Goal: Task Accomplishment & Management: Manage account settings

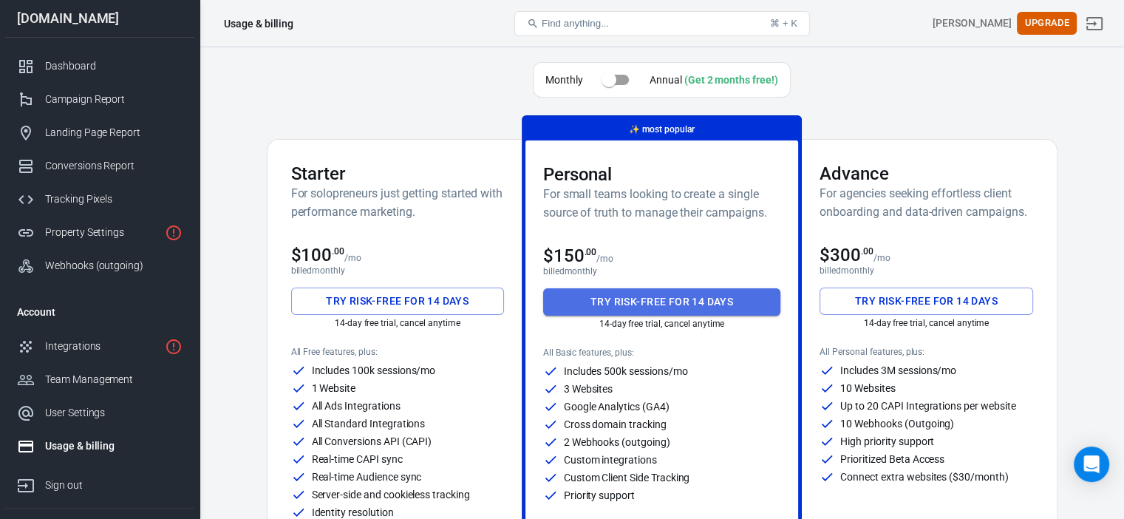
click at [612, 289] on button "Try risk-free for 14 days" at bounding box center [662, 301] width 238 height 27
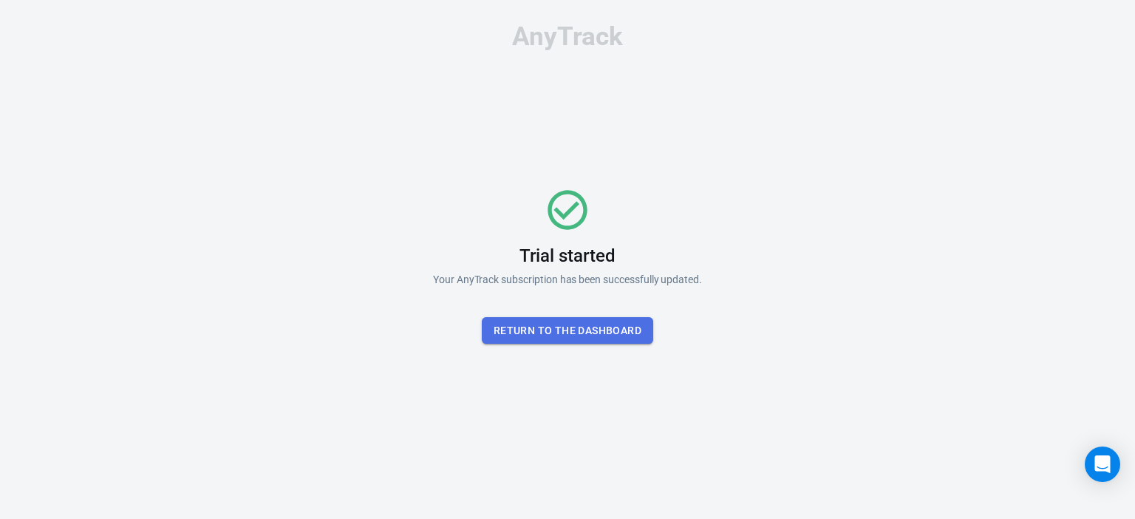
click at [606, 322] on button "Return To the dashboard" at bounding box center [567, 330] width 171 height 27
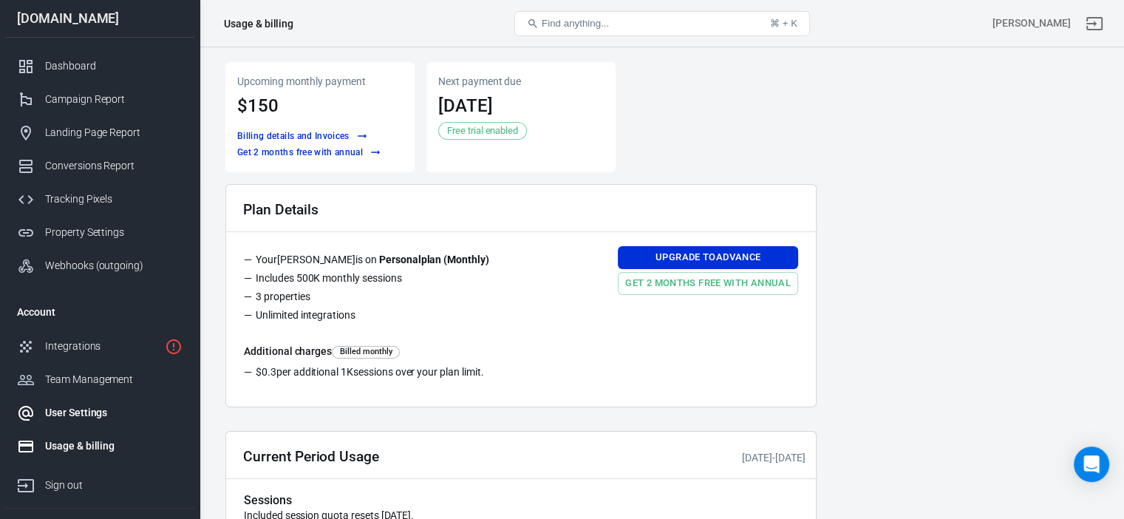
click at [98, 421] on link "User Settings" at bounding box center [99, 412] width 189 height 33
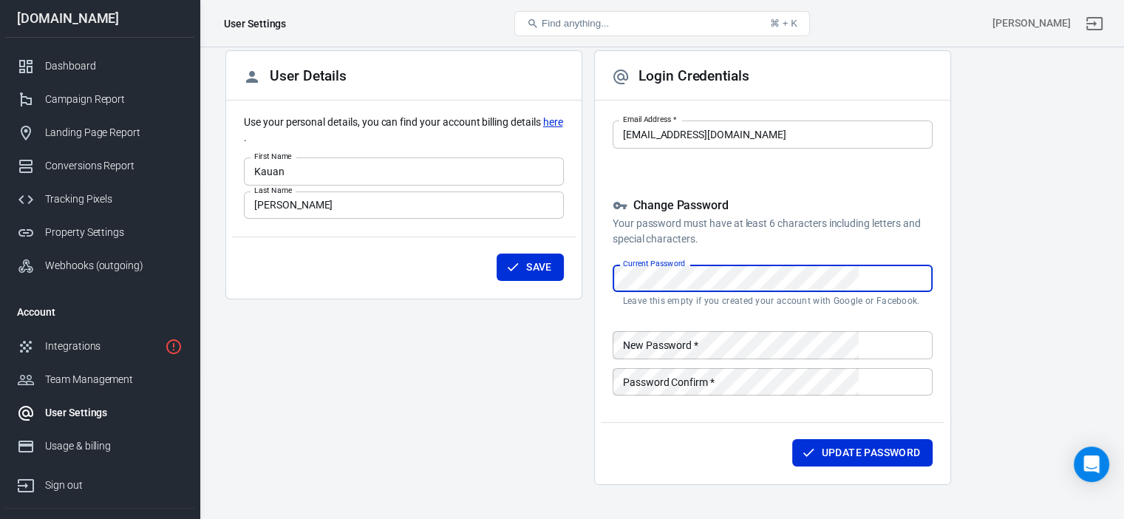
scroll to position [80, 0]
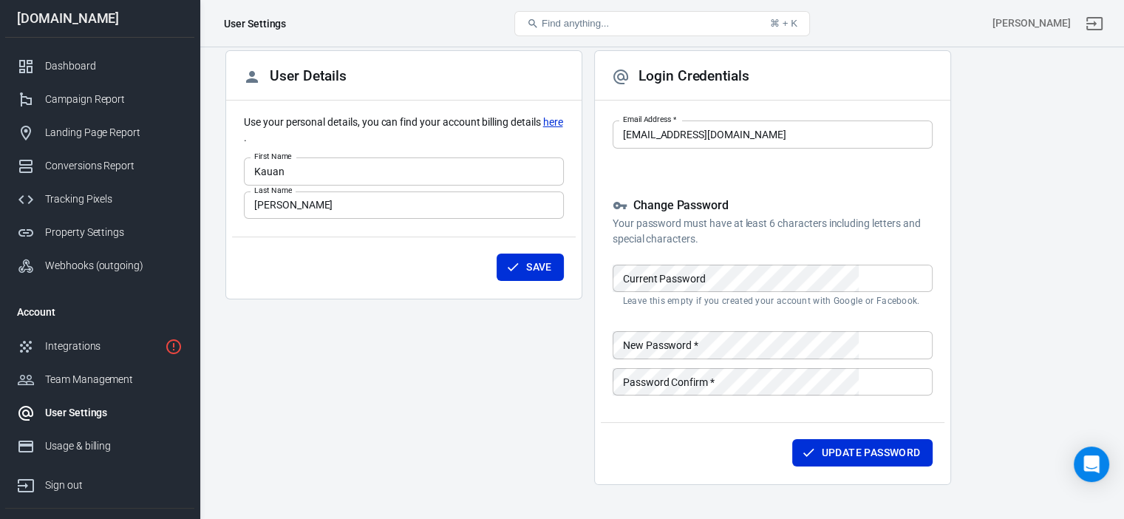
click at [863, 319] on div "User Details Use your personal details, you can find your account billing detai…" at bounding box center [661, 273] width 873 height 446
click at [816, 326] on div "User Details Use your personal details, you can find your account billing detai…" at bounding box center [661, 273] width 873 height 446
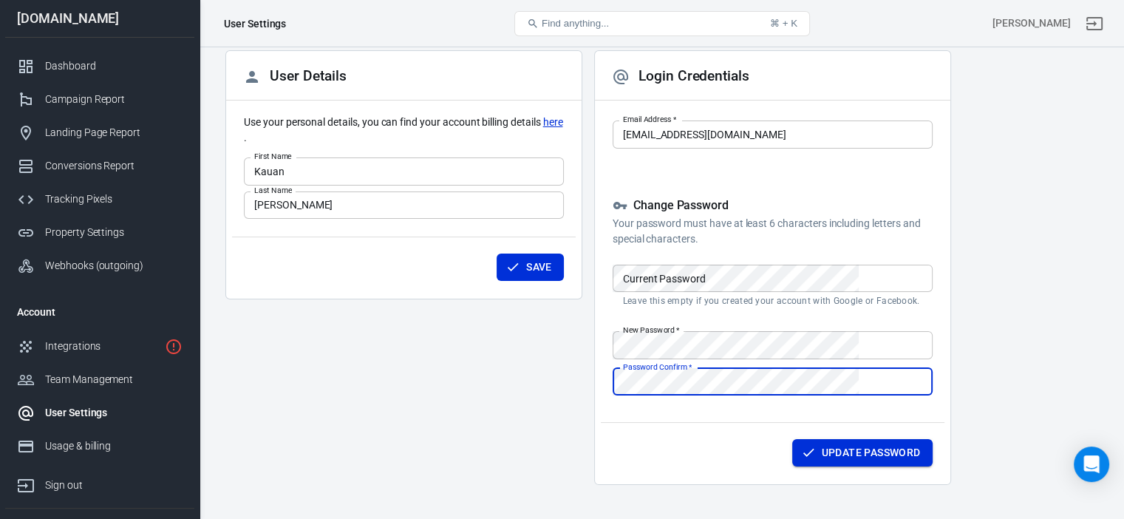
click at [792, 466] on button "Update Password" at bounding box center [862, 452] width 140 height 27
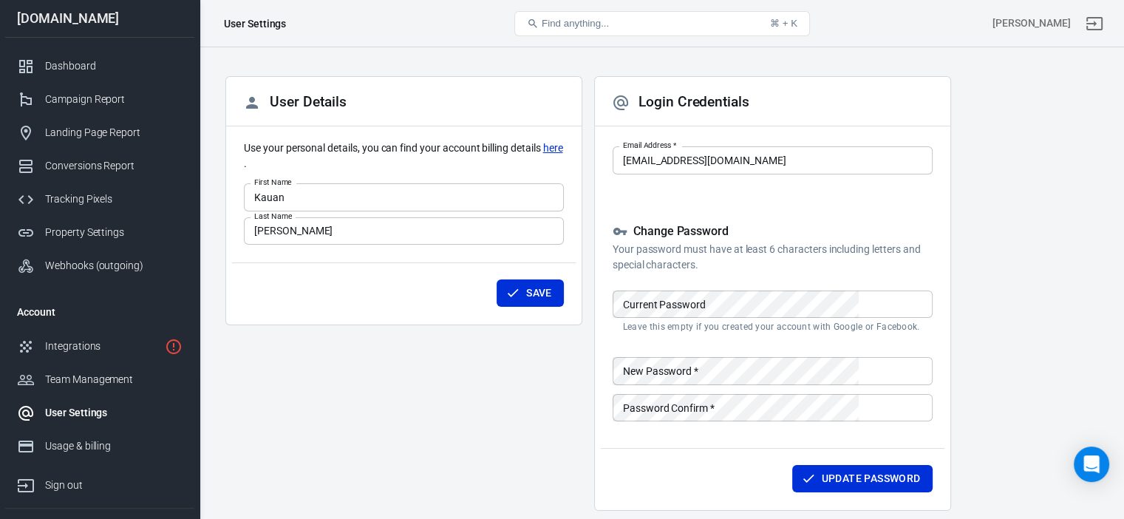
scroll to position [32, 0]
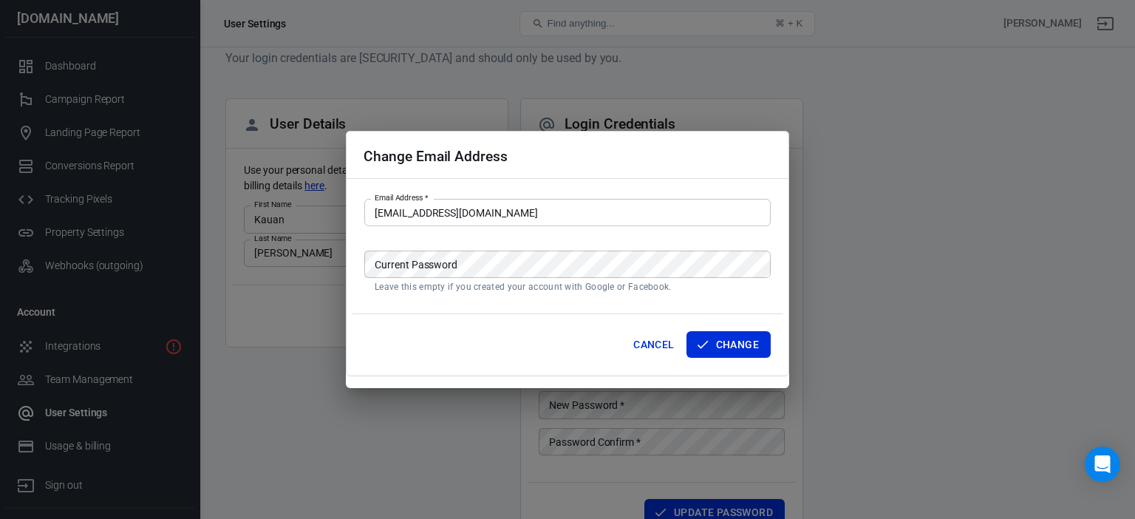
click at [638, 190] on body "User Settings Find anything... ⌘ + K Kauan Gularte supermix.site Dashboard Camp…" at bounding box center [567, 318] width 1135 height 605
click at [638, 190] on div "Change Email Address Email Address   * gulartekauan114@gmail.com Email Address …" at bounding box center [567, 254] width 443 height 246
click at [577, 197] on div "Change Email Address Email Address   * gulartekauan114@gmail.com Email Address …" at bounding box center [567, 254] width 443 height 246
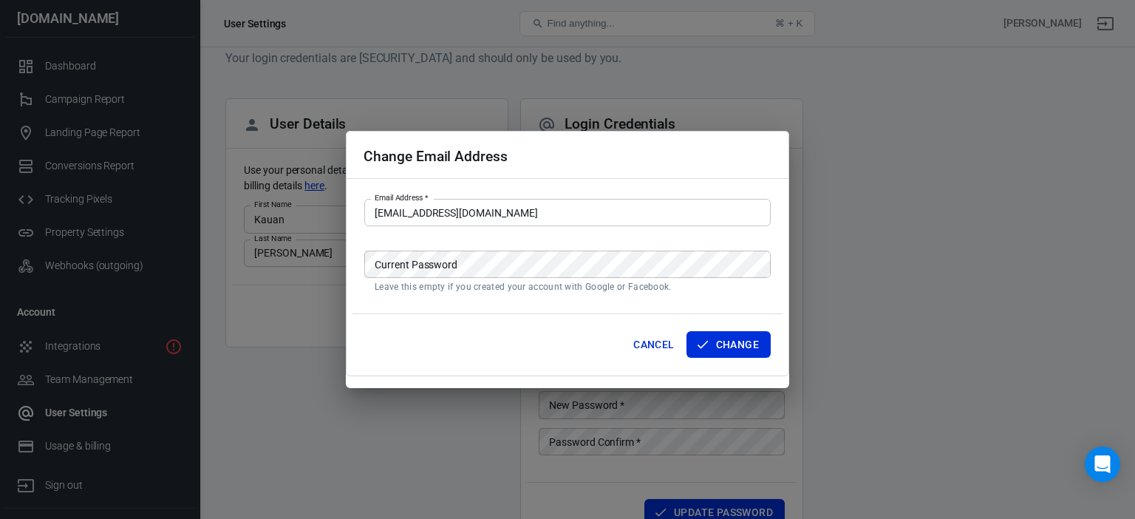
click at [517, 205] on input "gulartekauan114@gmail.com" at bounding box center [567, 212] width 407 height 27
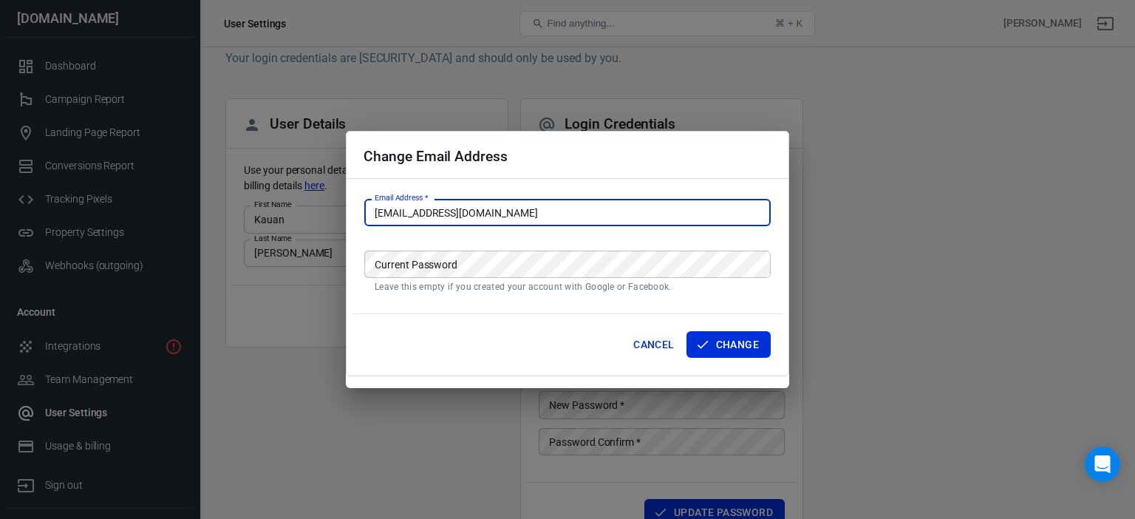
click at [517, 205] on input "gulartekauan114@gmail.com" at bounding box center [567, 212] width 407 height 27
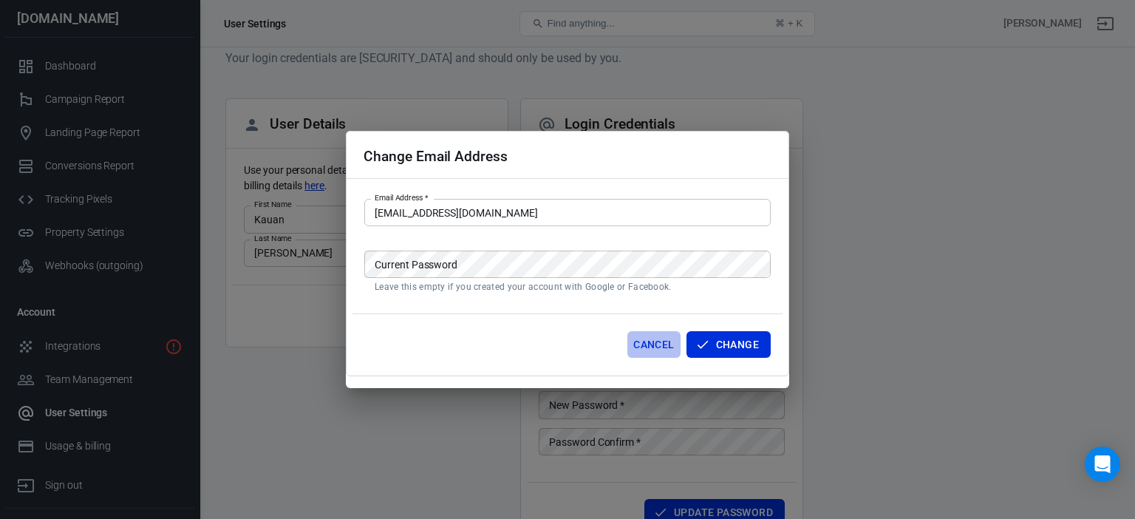
click at [650, 332] on button "Cancel" at bounding box center [654, 344] width 52 height 27
